Goal: Find specific page/section: Find specific page/section

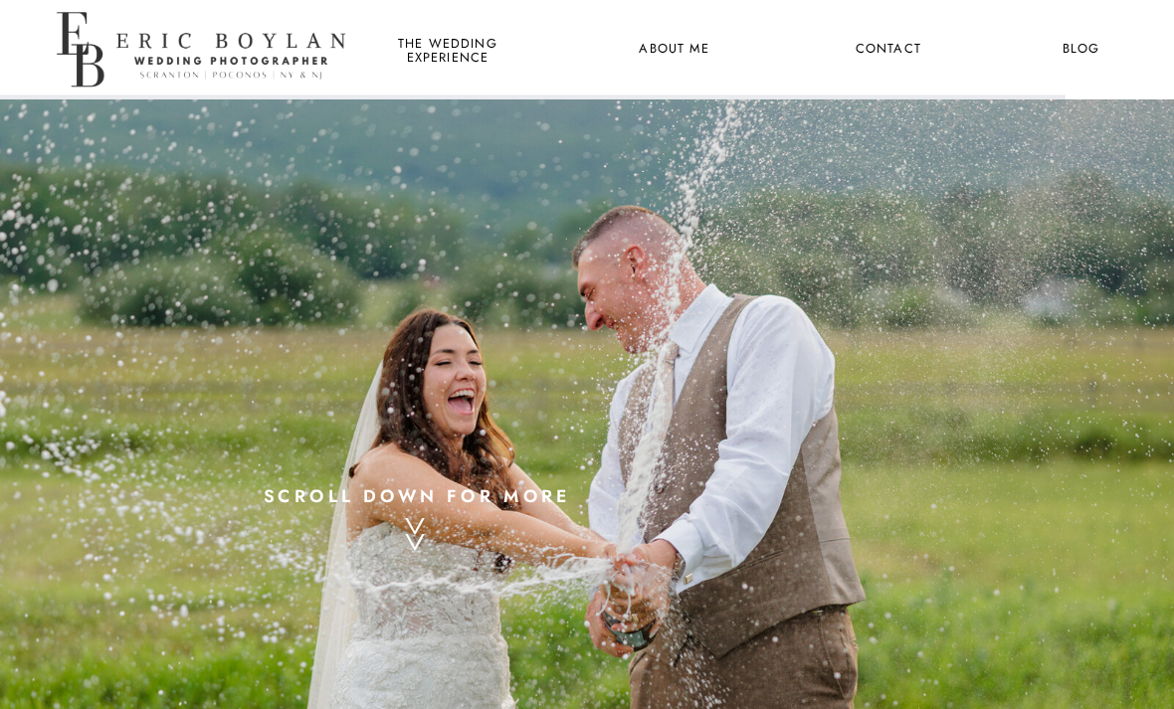
click at [883, 56] on nav "Contact" at bounding box center [887, 50] width 73 height 26
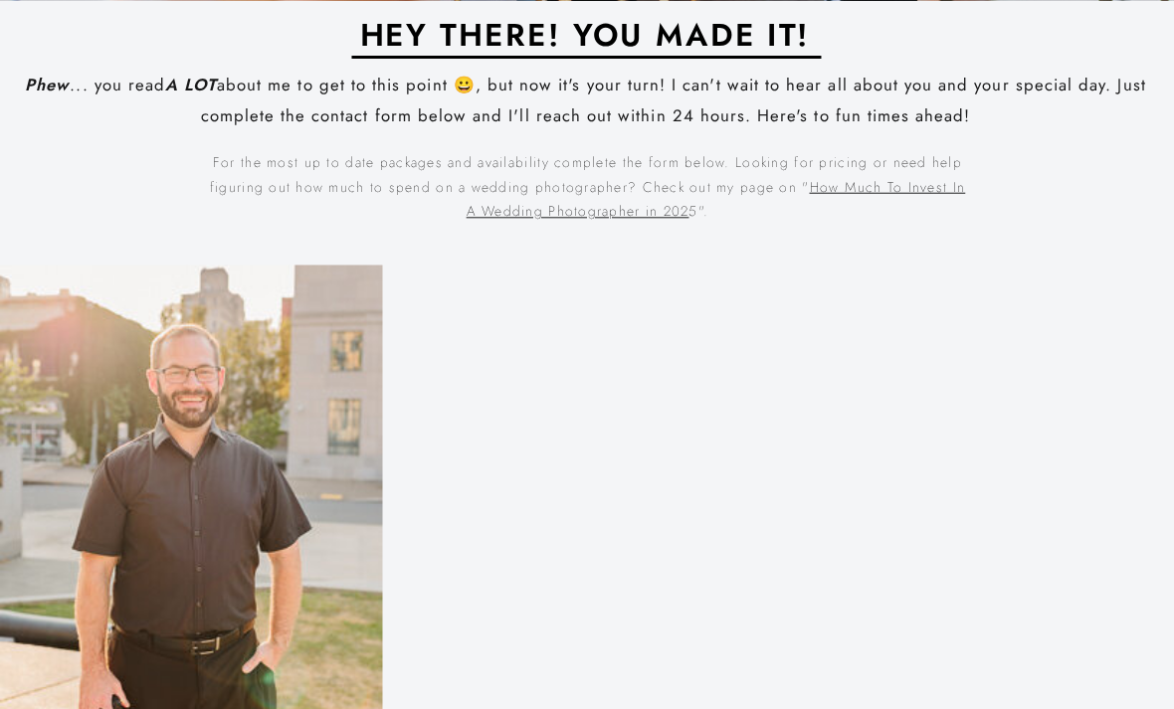
scroll to position [874, 0]
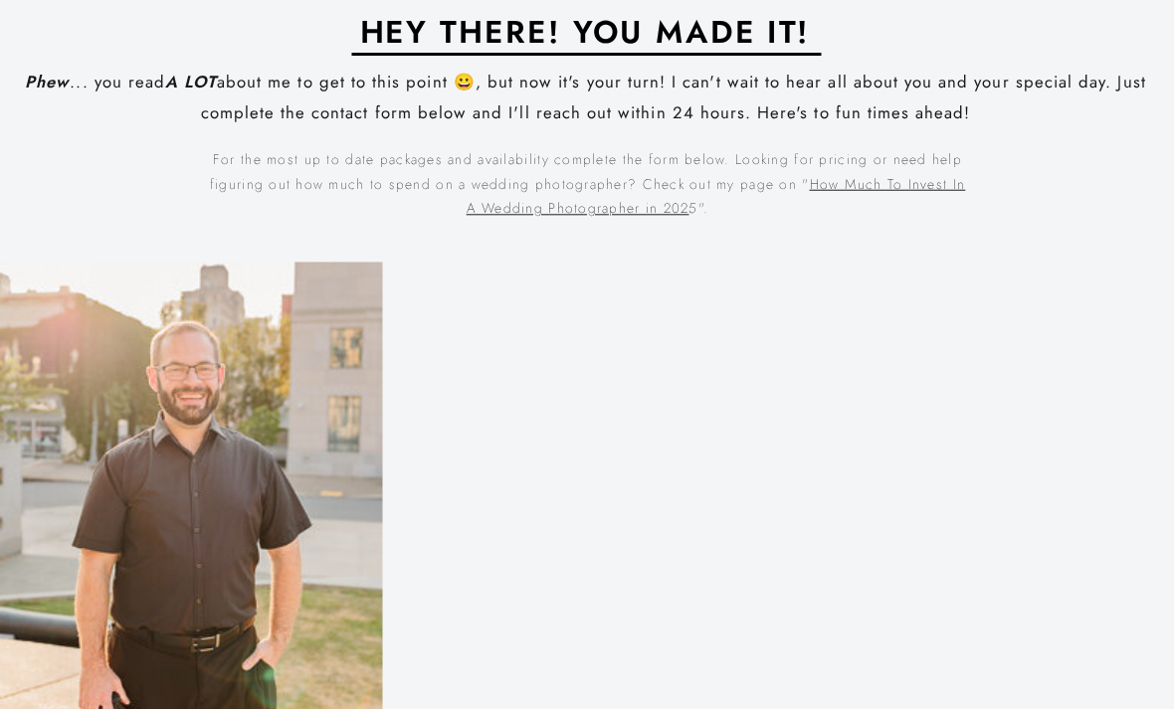
click at [950, 179] on link "How Much To Invest In A Wedding Photographer in 202" at bounding box center [715, 196] width 499 height 44
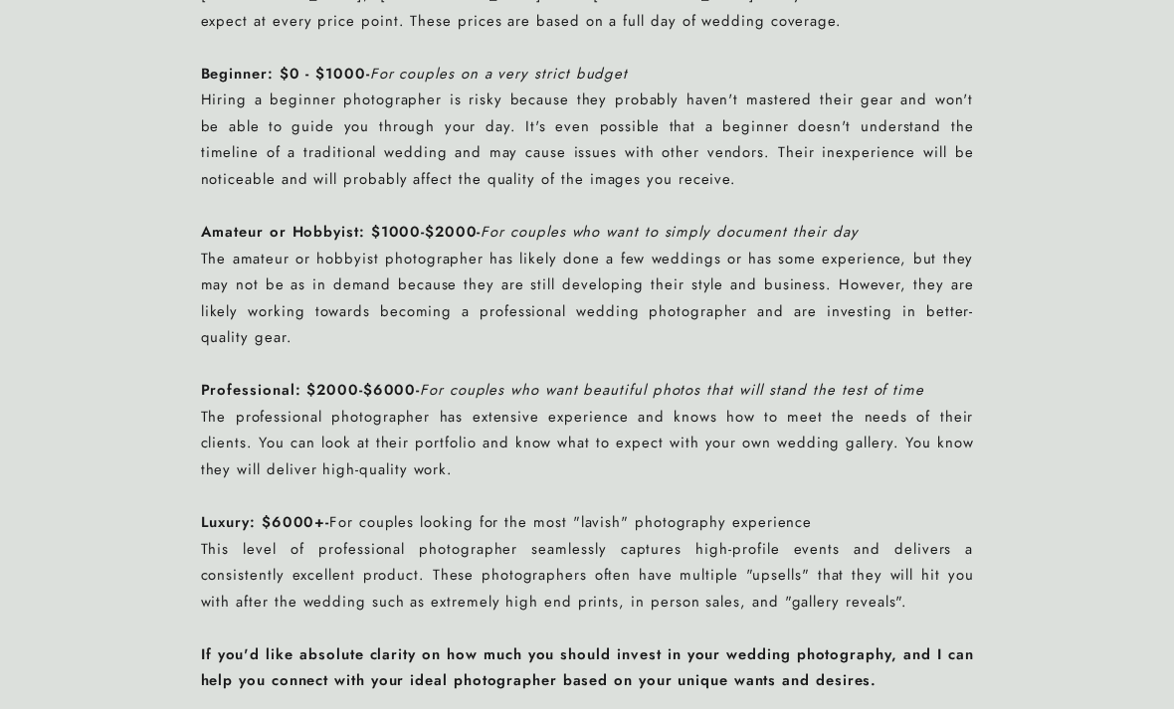
scroll to position [1815, 0]
